Goal: Transaction & Acquisition: Purchase product/service

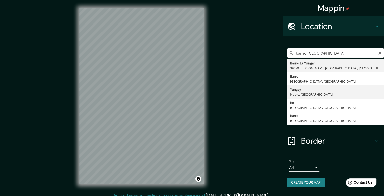
scroll to position [5, 0]
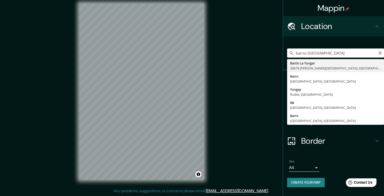
type input "barrio [GEOGRAPHIC_DATA]"
click at [379, 54] on icon "Clear" at bounding box center [380, 53] width 3 height 3
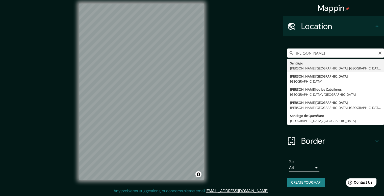
type input "[GEOGRAPHIC_DATA][PERSON_NAME][GEOGRAPHIC_DATA], [GEOGRAPHIC_DATA]"
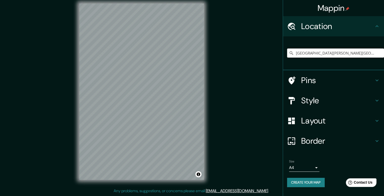
scroll to position [0, 0]
click at [319, 105] on h4 "Style" at bounding box center [337, 100] width 73 height 10
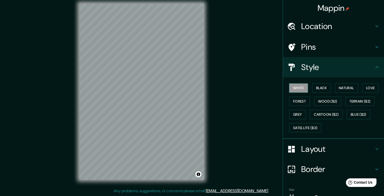
click at [296, 89] on button "White" at bounding box center [298, 87] width 19 height 9
click at [318, 88] on button "Black" at bounding box center [321, 87] width 19 height 9
click at [297, 87] on button "White" at bounding box center [298, 87] width 19 height 9
click at [306, 147] on h4 "Layout" at bounding box center [337, 149] width 73 height 10
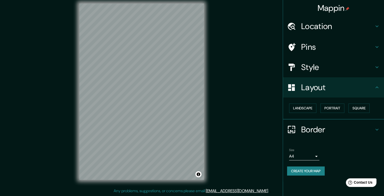
click at [322, 69] on h4 "Style" at bounding box center [337, 67] width 73 height 10
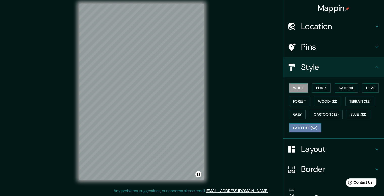
click at [296, 128] on button "Satellite ($3)" at bounding box center [305, 127] width 32 height 9
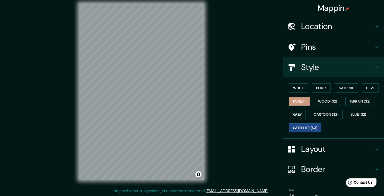
click at [300, 101] on button "Forest" at bounding box center [299, 101] width 21 height 9
click at [312, 89] on button "Black" at bounding box center [321, 87] width 19 height 9
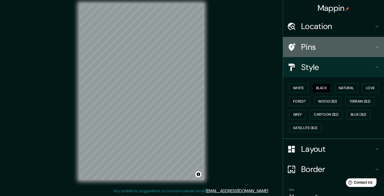
click at [345, 45] on h4 "Pins" at bounding box center [337, 47] width 73 height 10
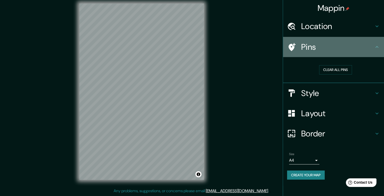
click at [345, 45] on h4 "Pins" at bounding box center [337, 47] width 73 height 10
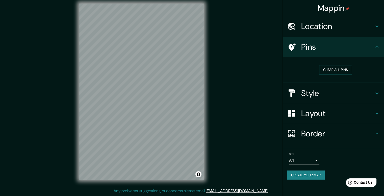
click at [359, 26] on h4 "Location" at bounding box center [337, 26] width 73 height 10
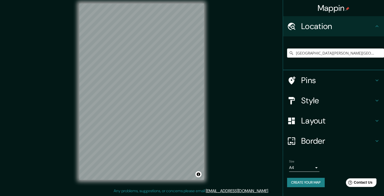
click at [359, 26] on h4 "Location" at bounding box center [337, 26] width 73 height 10
click at [325, 103] on h4 "Style" at bounding box center [337, 100] width 73 height 10
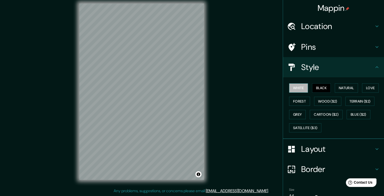
click at [298, 88] on button "White" at bounding box center [298, 87] width 19 height 9
click at [350, 91] on button "Natural" at bounding box center [346, 87] width 23 height 9
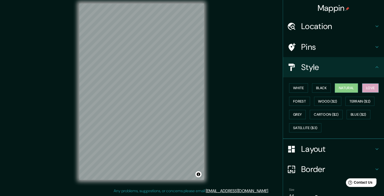
click at [368, 87] on button "Love" at bounding box center [370, 87] width 17 height 9
click at [207, 83] on div "© Mapbox © OpenStreetMap Improve this map" at bounding box center [141, 91] width 141 height 192
click at [321, 88] on button "Black" at bounding box center [321, 87] width 19 height 9
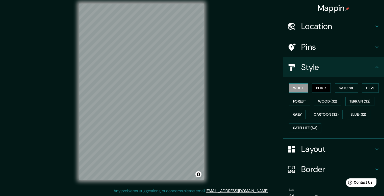
click at [297, 85] on button "White" at bounding box center [298, 87] width 19 height 9
drag, startPoint x: 149, startPoint y: 98, endPoint x: 155, endPoint y: 102, distance: 7.4
click at [155, 102] on div at bounding box center [154, 101] width 4 height 4
click at [348, 55] on div "Pins" at bounding box center [333, 47] width 101 height 20
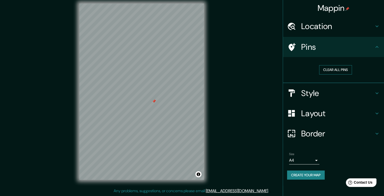
click at [330, 71] on button "Clear all pins" at bounding box center [335, 69] width 33 height 9
click at [332, 42] on h4 "Pins" at bounding box center [337, 47] width 73 height 10
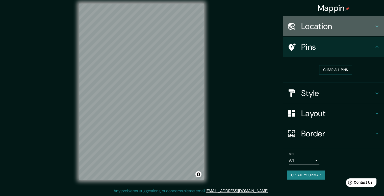
click at [341, 26] on h4 "Location" at bounding box center [337, 26] width 73 height 10
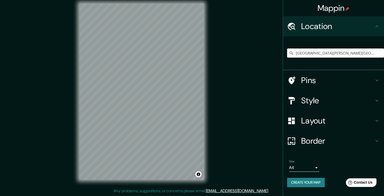
click at [313, 102] on h4 "Style" at bounding box center [337, 100] width 73 height 10
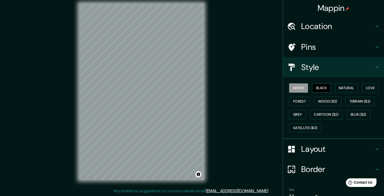
click at [312, 87] on button "Black" at bounding box center [321, 87] width 19 height 9
click at [215, 93] on div "Mappin Location [GEOGRAPHIC_DATA][PERSON_NAME][GEOGRAPHIC_DATA], [GEOGRAPHIC_DA…" at bounding box center [192, 95] width 384 height 201
click at [351, 86] on button "Natural" at bounding box center [346, 87] width 23 height 9
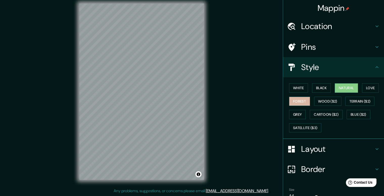
click at [301, 101] on button "Forest" at bounding box center [299, 101] width 21 height 9
click at [294, 112] on button "Grey" at bounding box center [297, 114] width 17 height 9
click at [207, 88] on div "© Mapbox © OpenStreetMap Improve this map" at bounding box center [141, 91] width 141 height 192
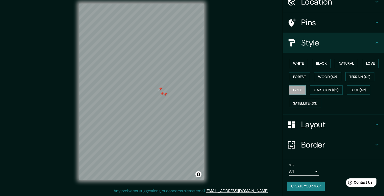
click at [295, 174] on body "Mappin Location [GEOGRAPHIC_DATA][PERSON_NAME][GEOGRAPHIC_DATA], [GEOGRAPHIC_DA…" at bounding box center [192, 93] width 384 height 196
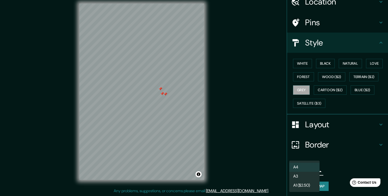
click at [302, 176] on li "A3" at bounding box center [304, 176] width 30 height 9
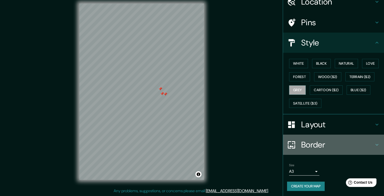
click at [331, 146] on h4 "Border" at bounding box center [337, 145] width 73 height 10
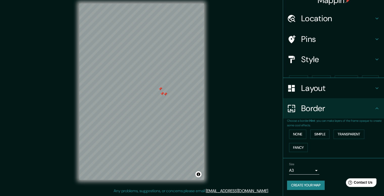
scroll to position [0, 0]
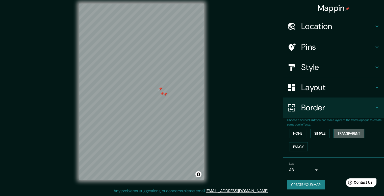
click at [348, 135] on button "Transparent" at bounding box center [349, 133] width 31 height 9
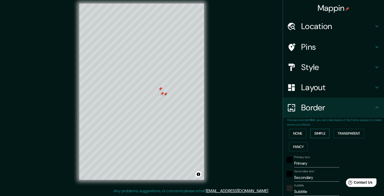
click at [321, 134] on button "Simple" at bounding box center [319, 133] width 19 height 9
click at [300, 144] on button "Fancy" at bounding box center [298, 146] width 19 height 9
click at [301, 131] on button "None" at bounding box center [297, 133] width 17 height 9
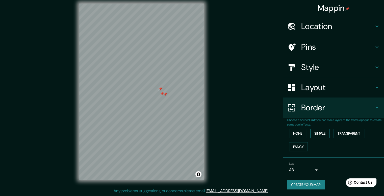
click at [318, 130] on button "Simple" at bounding box center [319, 133] width 19 height 9
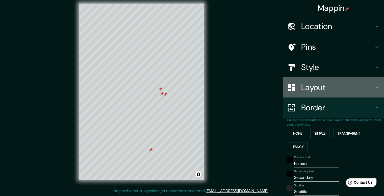
click at [329, 90] on h4 "Layout" at bounding box center [337, 87] width 73 height 10
type input "198"
type input "40"
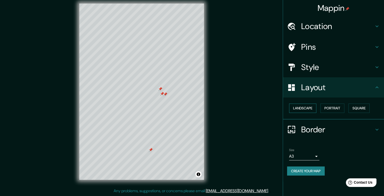
click at [311, 108] on button "Landscape" at bounding box center [302, 108] width 27 height 9
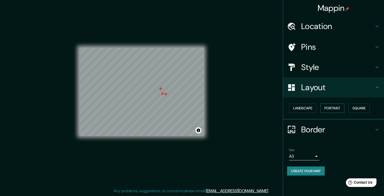
click at [330, 109] on button "Portrait" at bounding box center [332, 108] width 24 height 9
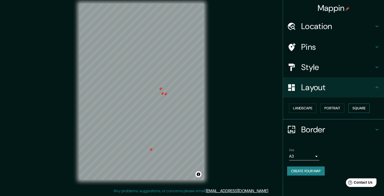
click at [359, 110] on button "Square" at bounding box center [359, 108] width 21 height 9
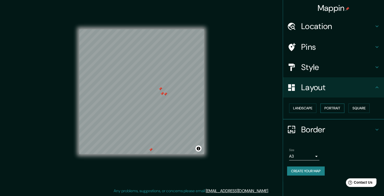
click at [334, 108] on button "Portrait" at bounding box center [332, 108] width 24 height 9
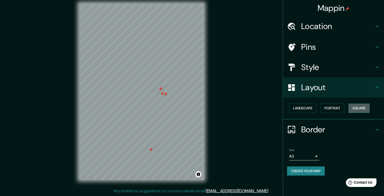
click at [358, 107] on button "Square" at bounding box center [359, 108] width 21 height 9
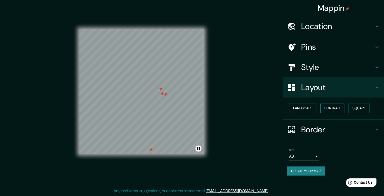
click at [335, 107] on button "Portrait" at bounding box center [332, 108] width 24 height 9
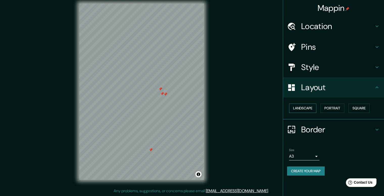
click at [309, 106] on button "Landscape" at bounding box center [302, 108] width 27 height 9
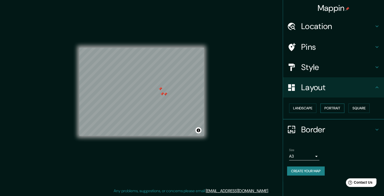
click at [329, 106] on button "Portrait" at bounding box center [332, 108] width 24 height 9
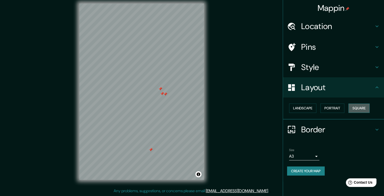
click at [356, 104] on button "Square" at bounding box center [359, 108] width 21 height 9
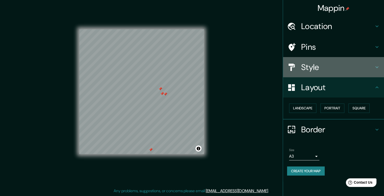
click at [322, 68] on h4 "Style" at bounding box center [337, 67] width 73 height 10
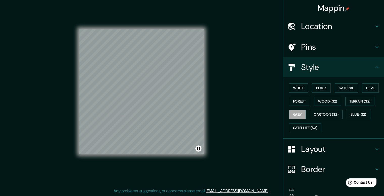
click at [321, 52] on div "Pins" at bounding box center [333, 47] width 101 height 20
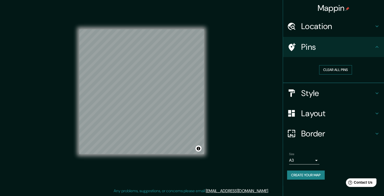
click at [336, 66] on button "Clear all pins" at bounding box center [335, 69] width 33 height 9
click at [334, 70] on button "Clear all pins" at bounding box center [335, 69] width 33 height 9
click at [363, 24] on h4 "Location" at bounding box center [337, 26] width 73 height 10
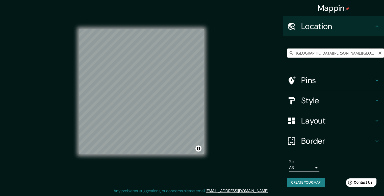
click at [333, 54] on input "[GEOGRAPHIC_DATA][PERSON_NAME][GEOGRAPHIC_DATA], [GEOGRAPHIC_DATA]" at bounding box center [335, 52] width 97 height 9
click at [380, 57] on input "[GEOGRAPHIC_DATA][PERSON_NAME][GEOGRAPHIC_DATA], [GEOGRAPHIC_DATA]" at bounding box center [335, 52] width 97 height 9
click at [380, 54] on icon "Clear" at bounding box center [380, 53] width 3 height 3
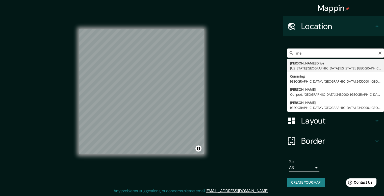
type input "m"
